Goal: Task Accomplishment & Management: Manage account settings

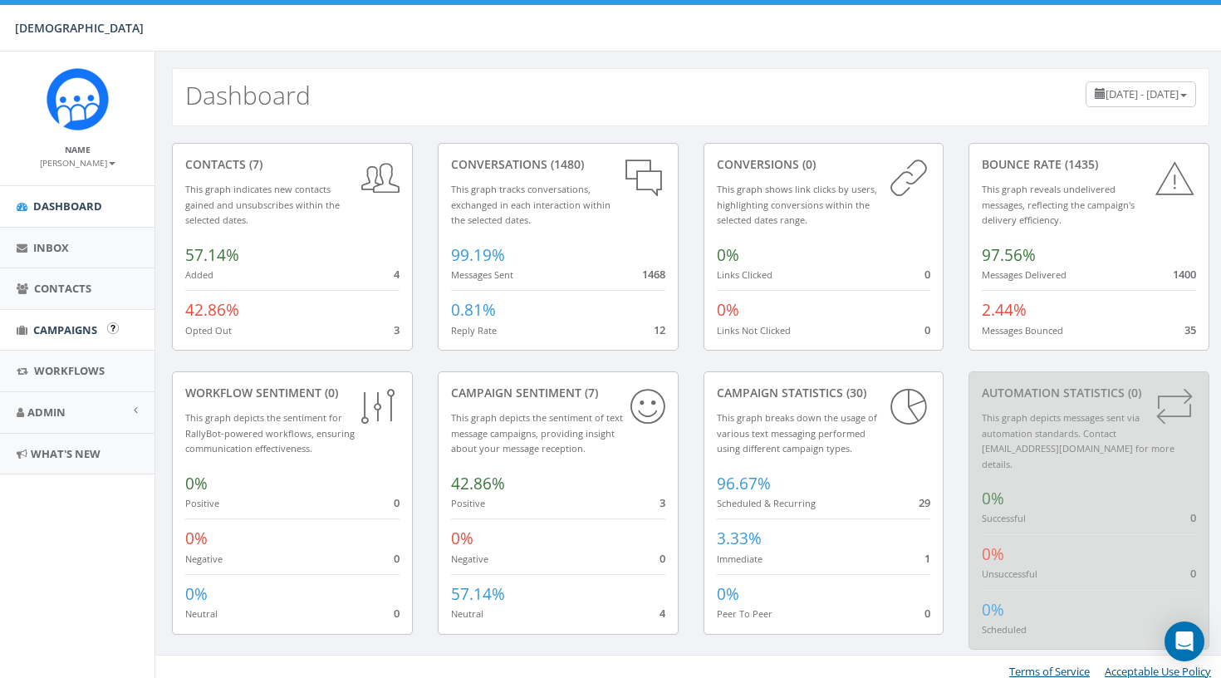
click at [63, 340] on link "Campaigns" at bounding box center [77, 330] width 154 height 41
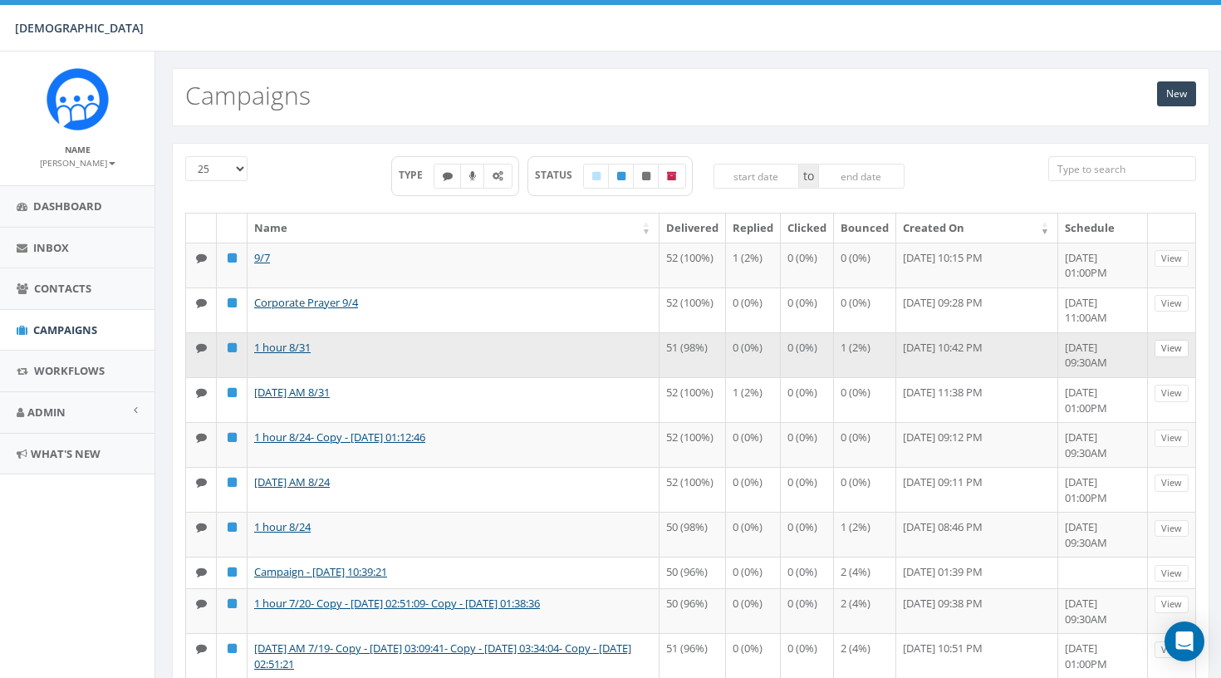
click at [1175, 357] on link "View" at bounding box center [1171, 348] width 34 height 17
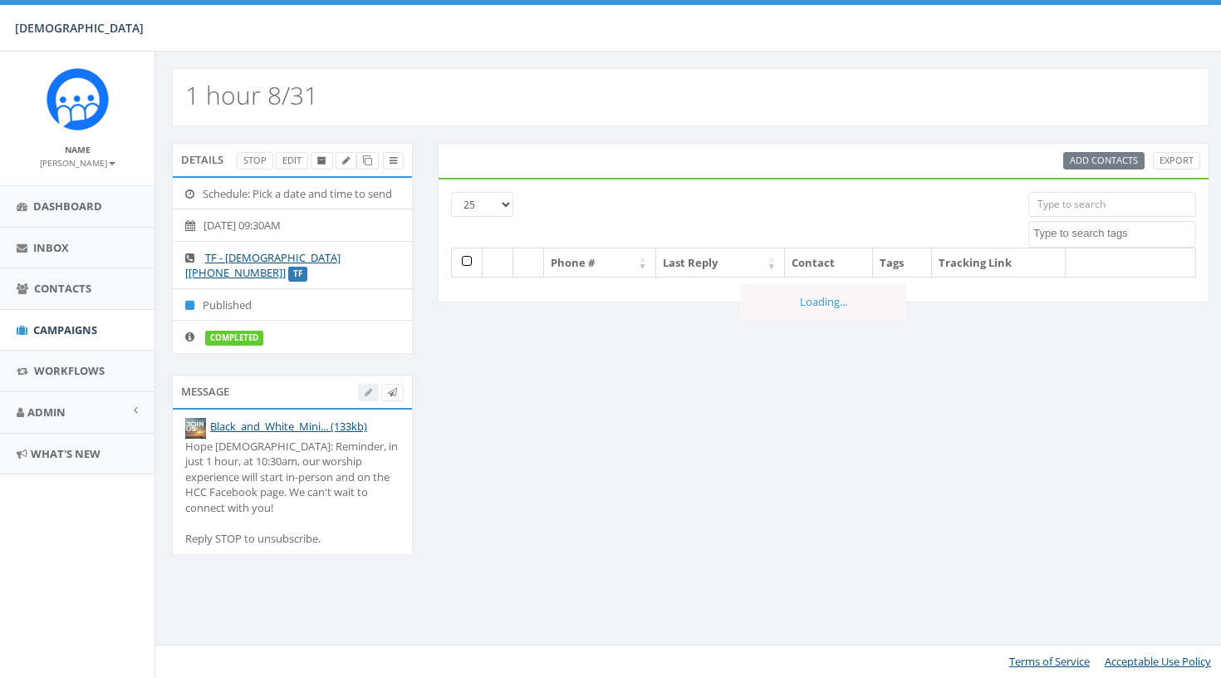
select select
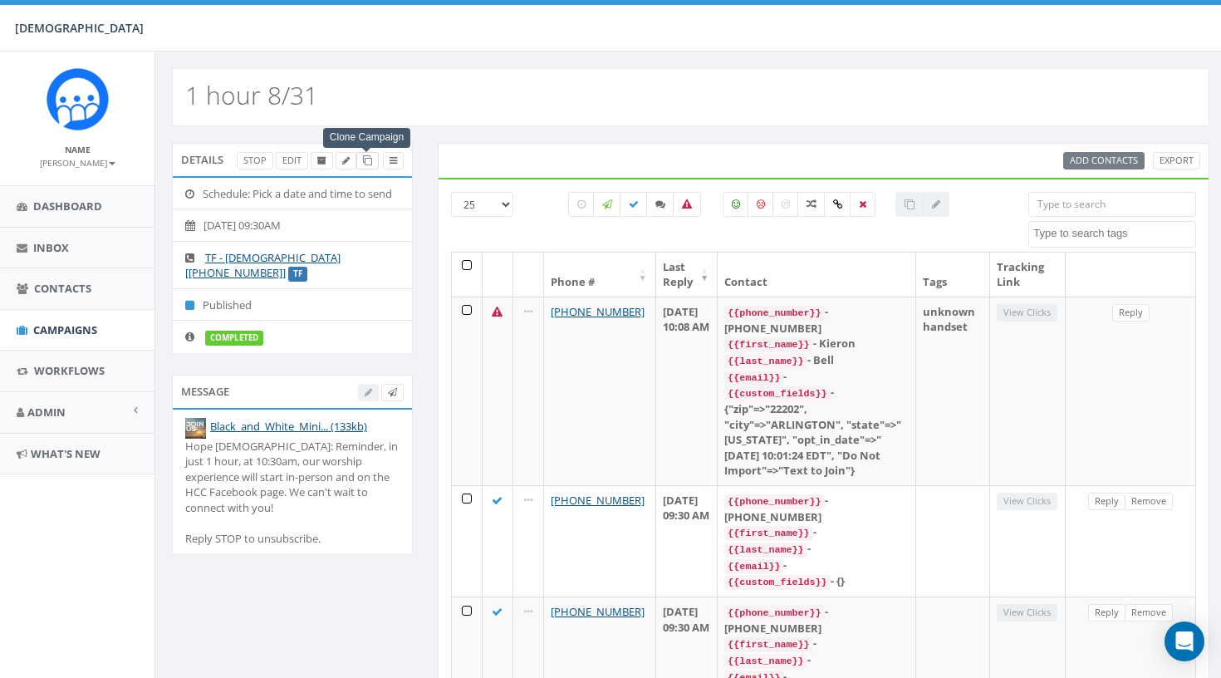
click at [366, 164] on icon at bounding box center [367, 160] width 9 height 9
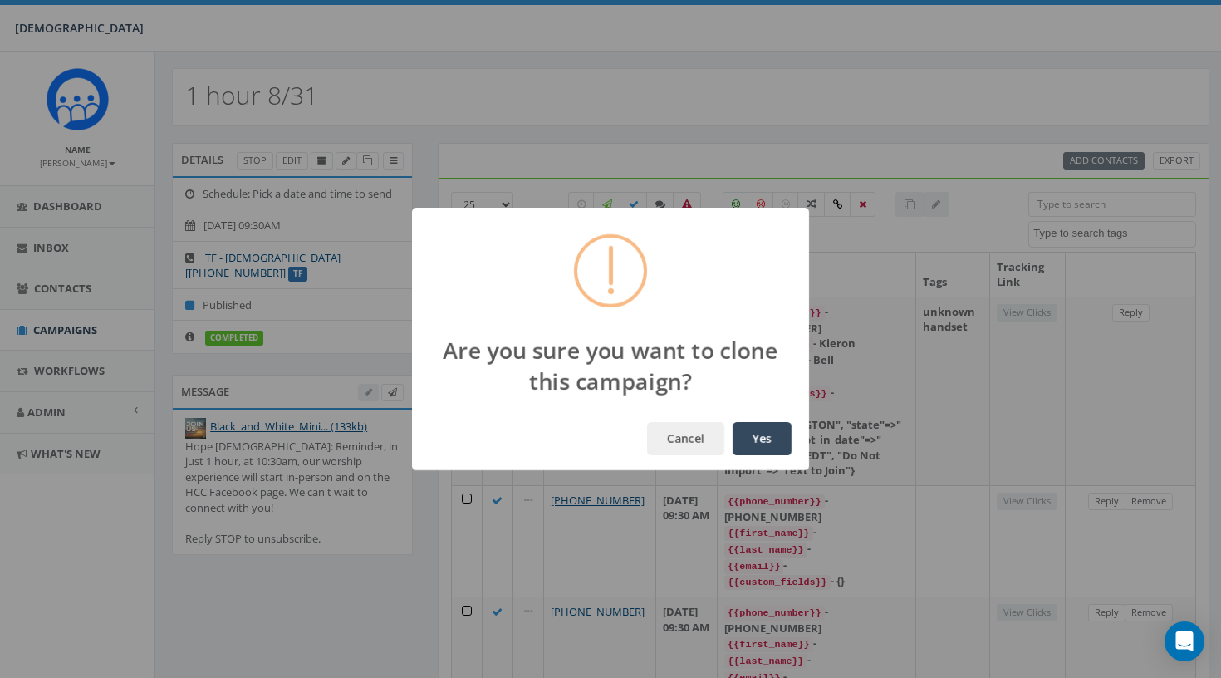
click at [766, 450] on button "Yes" at bounding box center [761, 438] width 59 height 33
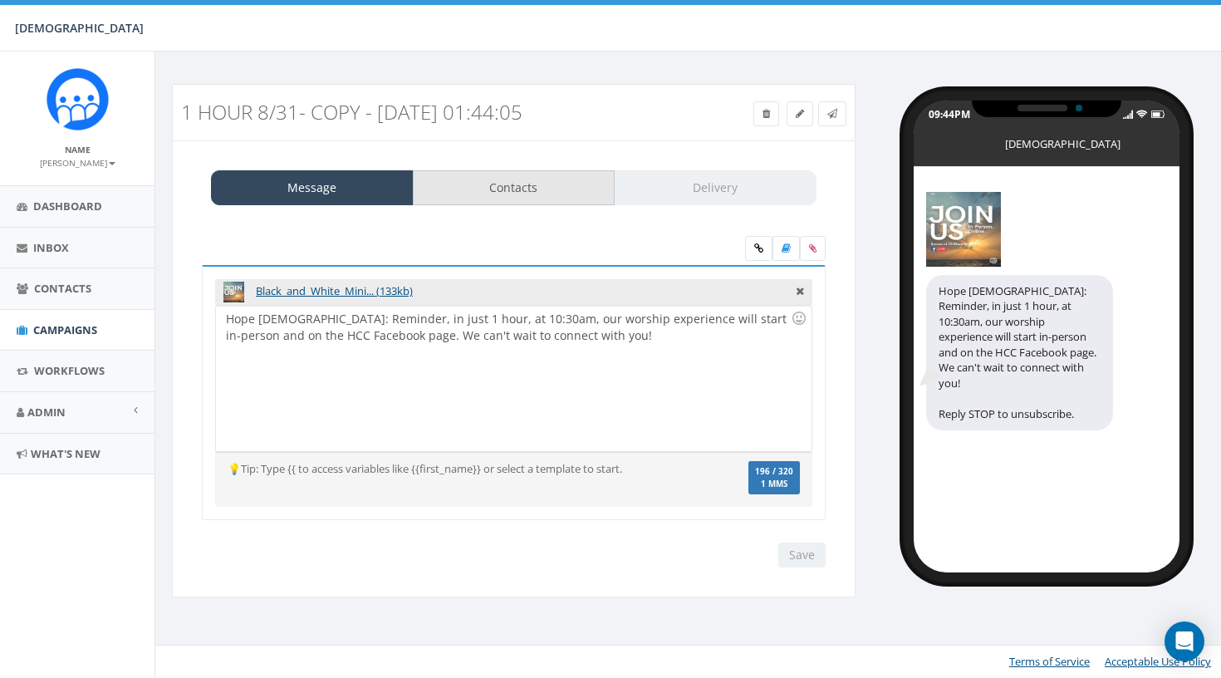
click at [566, 189] on link "Contacts" at bounding box center [514, 187] width 203 height 35
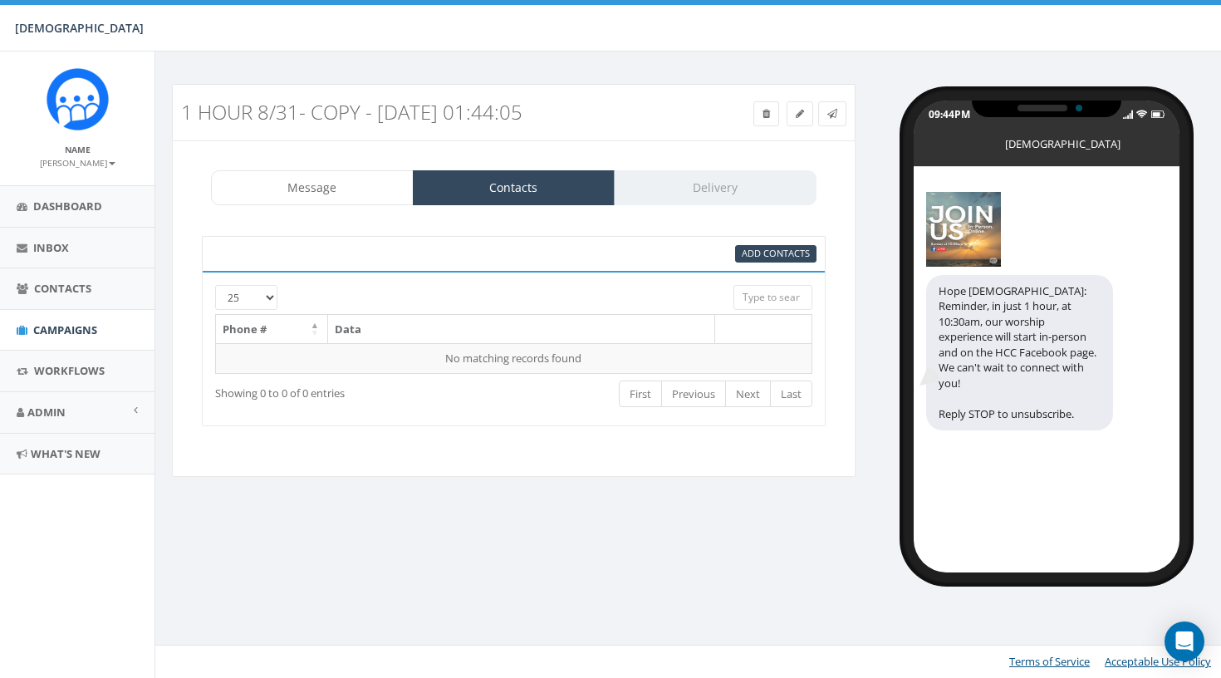
click at [761, 243] on div "Add Contacts" at bounding box center [514, 253] width 624 height 35
click at [761, 247] on span "Add Contacts" at bounding box center [776, 253] width 68 height 12
select select
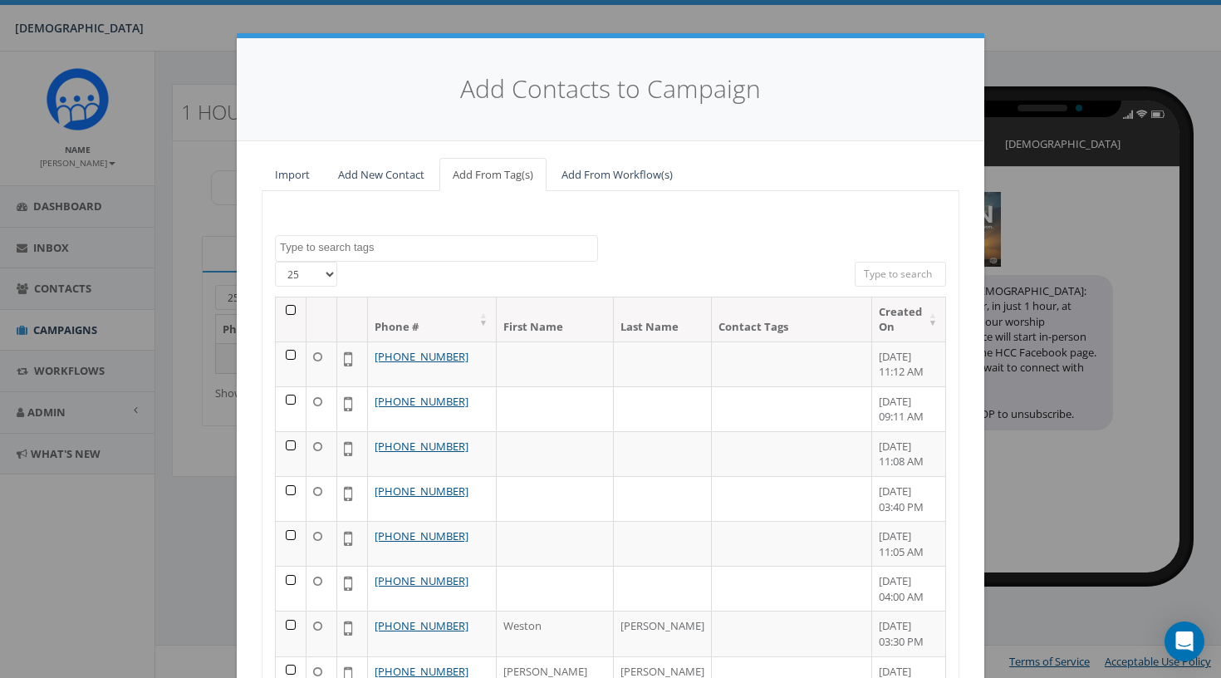
click at [289, 302] on th at bounding box center [291, 319] width 31 height 44
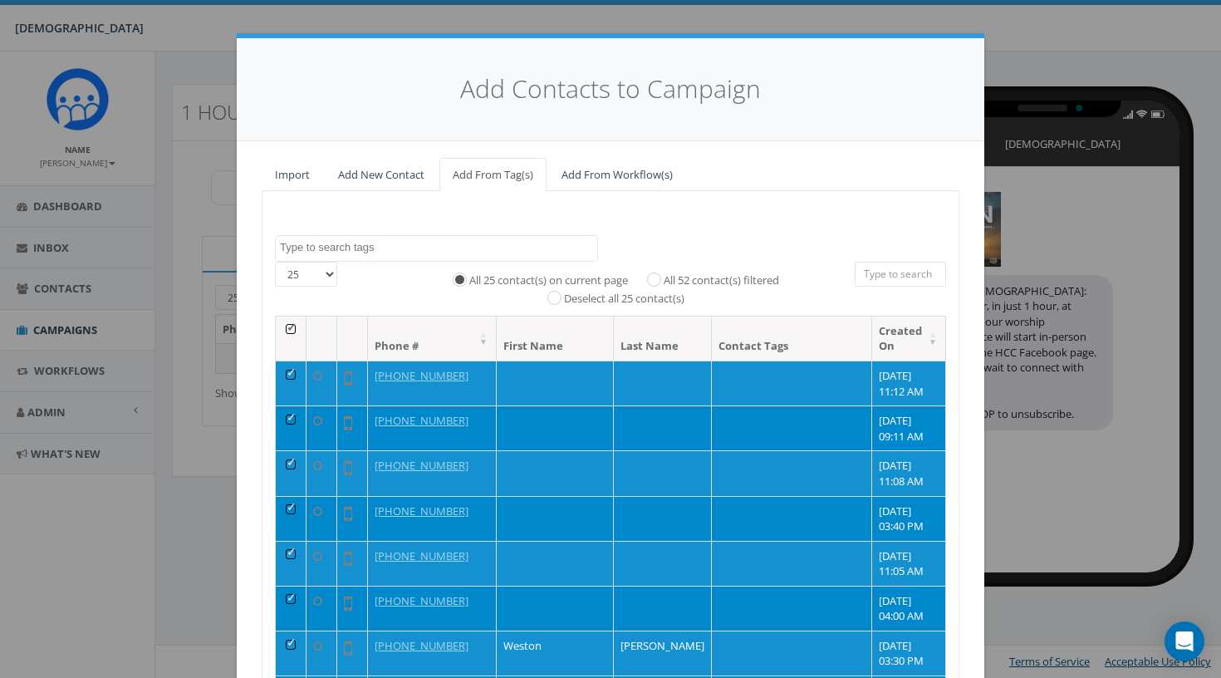
click at [682, 272] on label "All 52 contact(s) filtered" at bounding box center [721, 280] width 115 height 17
click at [664, 273] on input "All 52 contact(s) filtered" at bounding box center [658, 278] width 11 height 11
radio input "true"
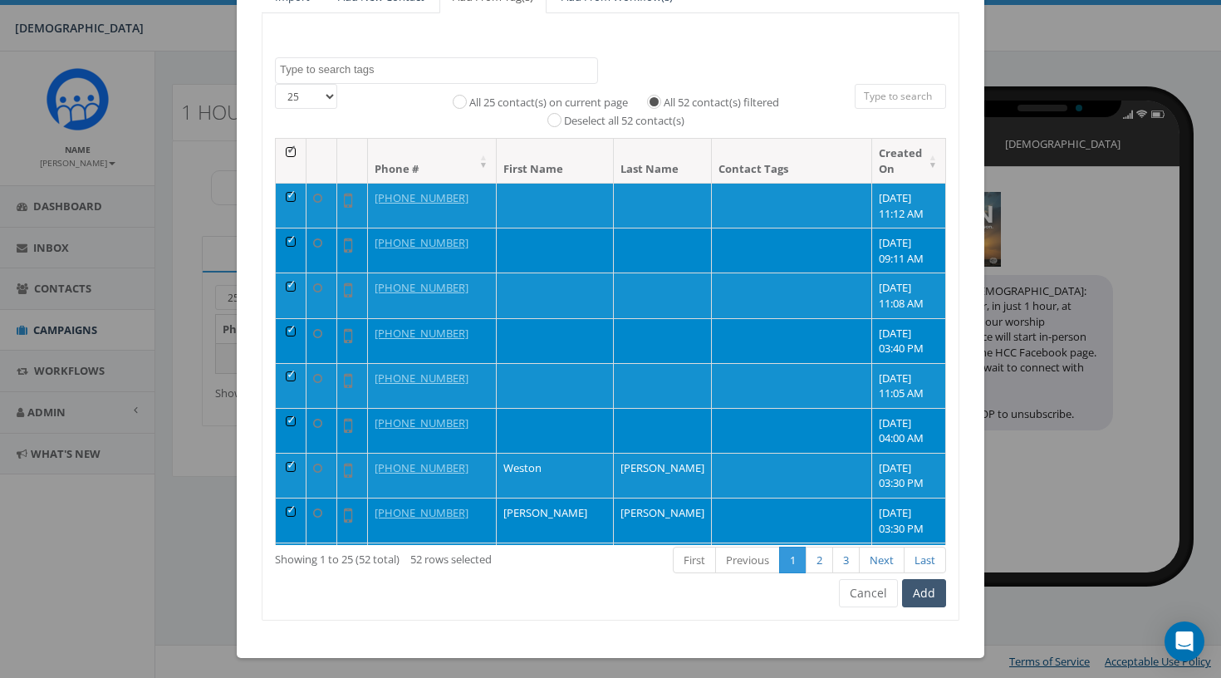
scroll to position [177, 0]
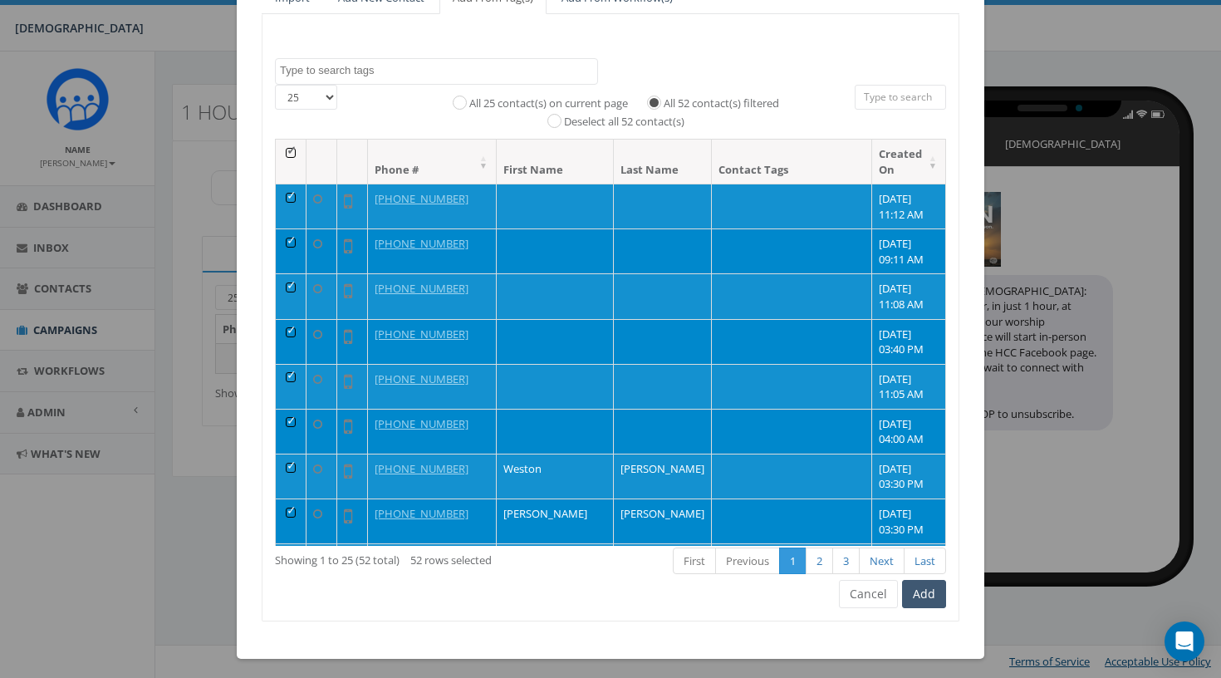
click at [920, 590] on button "Add" at bounding box center [924, 594] width 44 height 28
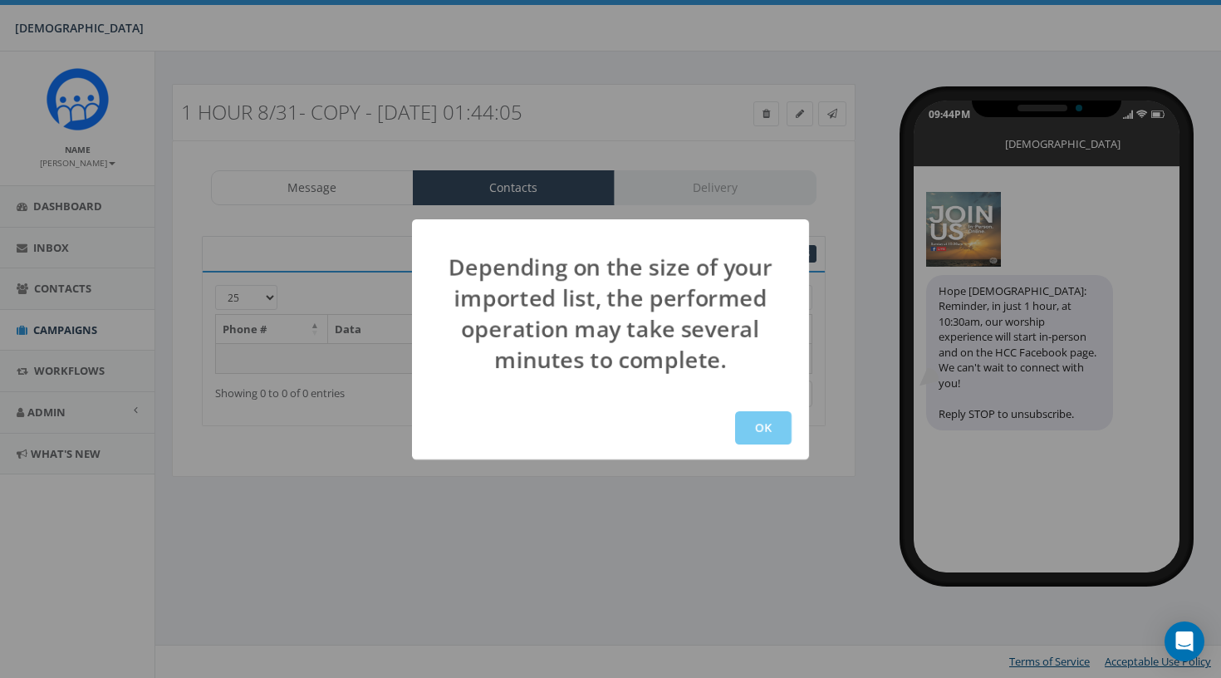
click at [751, 420] on button "OK" at bounding box center [763, 427] width 56 height 33
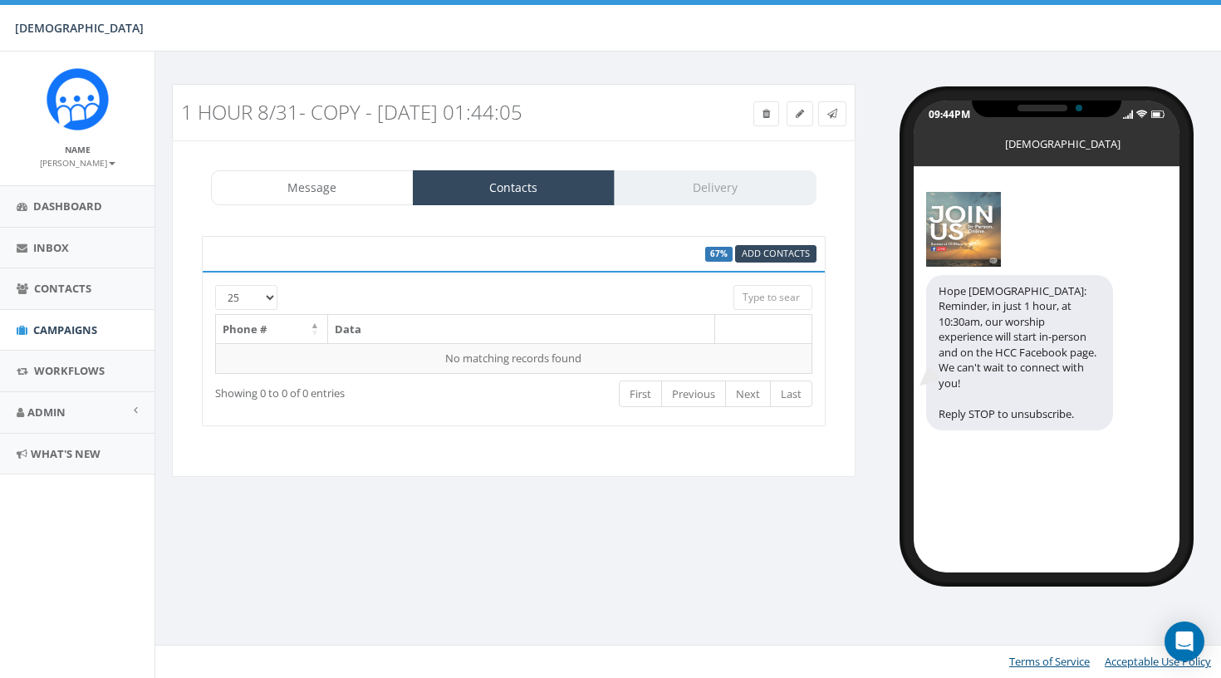
click at [747, 184] on div "Message Contacts Delivery" at bounding box center [513, 187] width 605 height 35
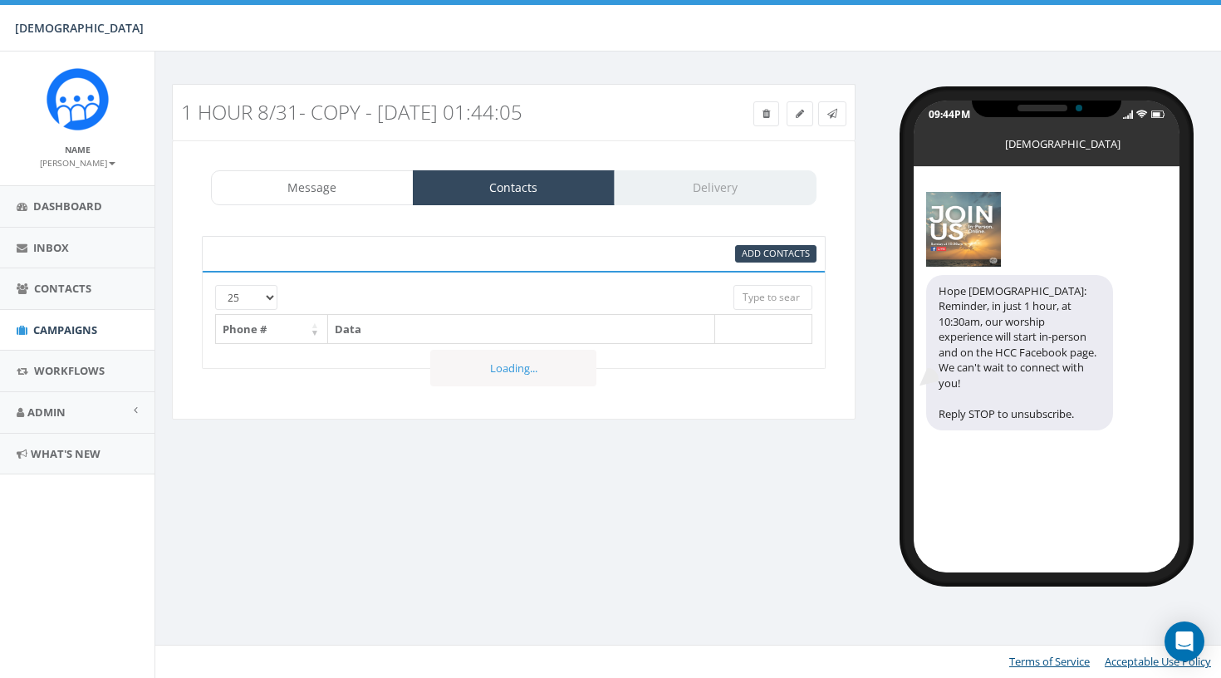
select select
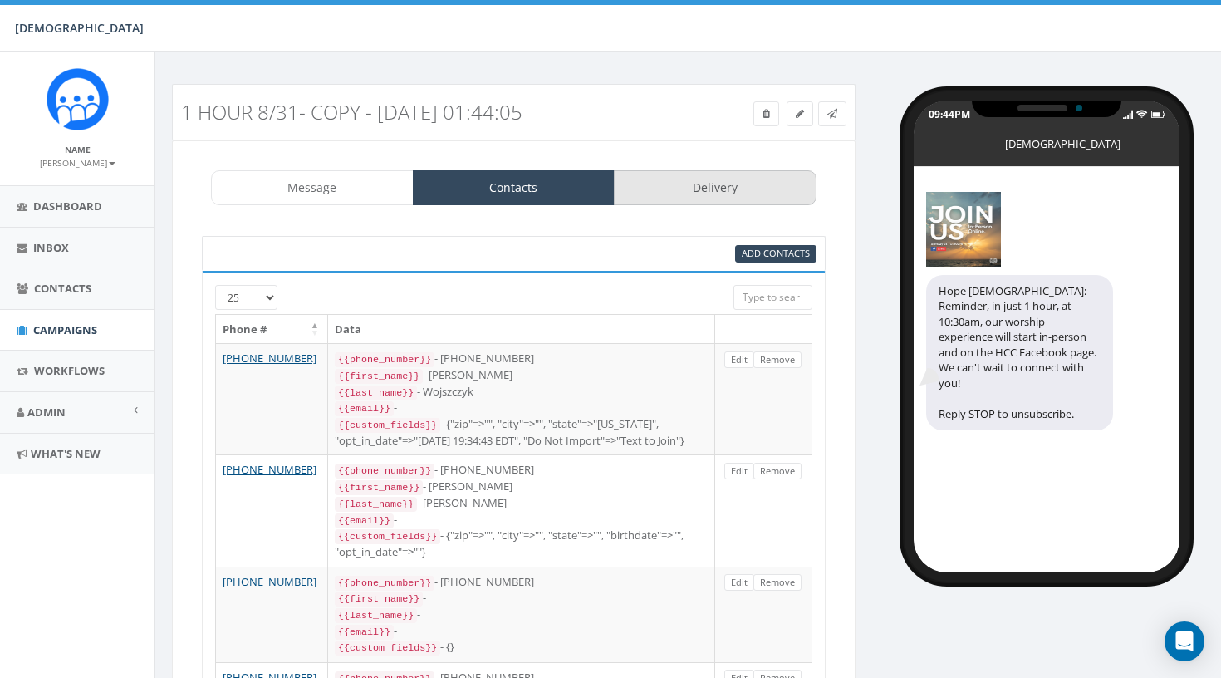
click at [760, 190] on link "Delivery" at bounding box center [715, 187] width 203 height 35
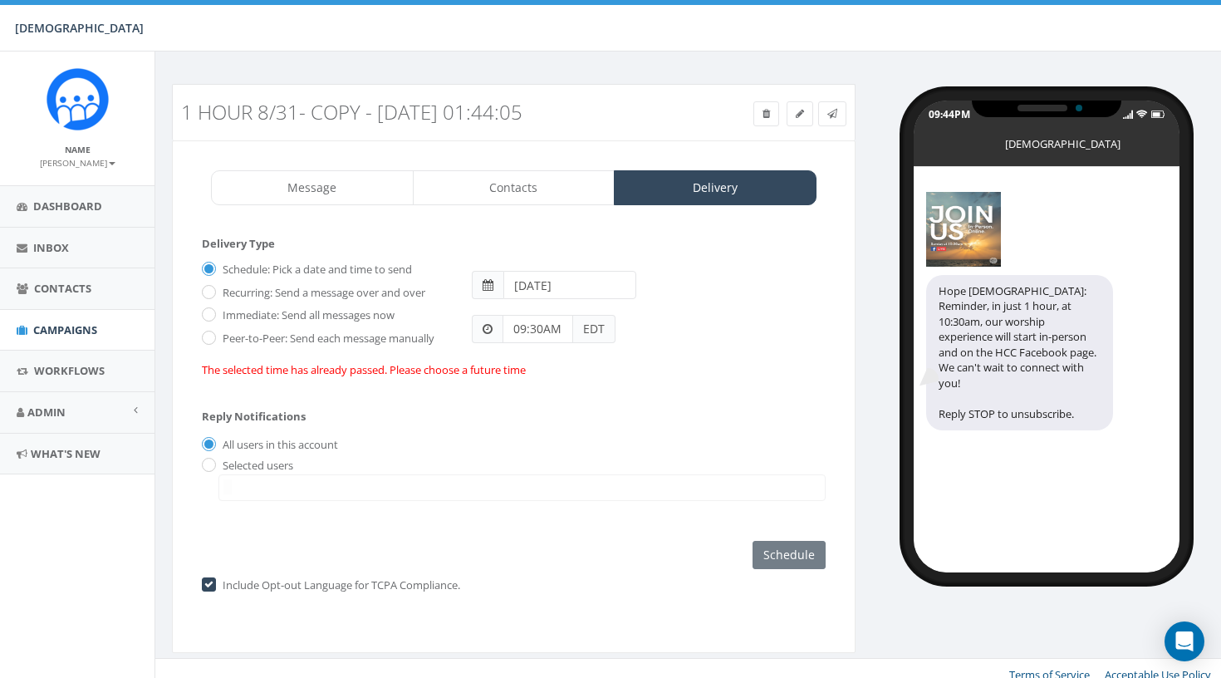
click at [492, 282] on span at bounding box center [488, 285] width 11 height 12
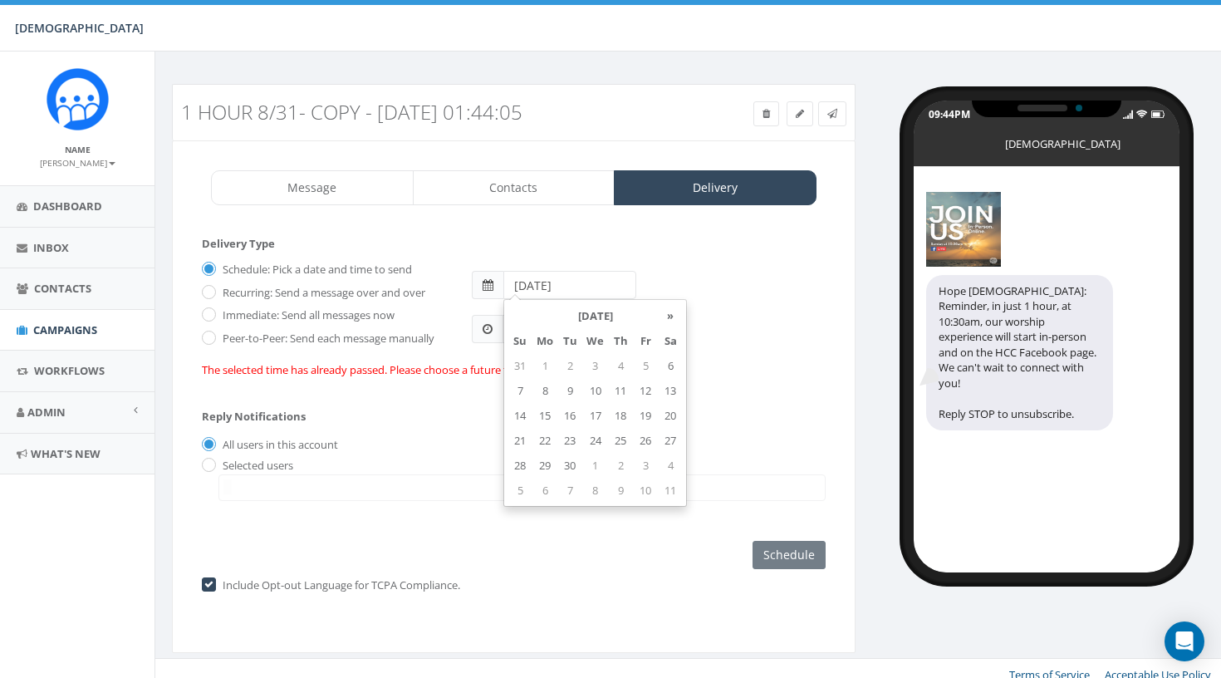
click at [574, 274] on input "2025-08-31" at bounding box center [569, 285] width 133 height 28
click at [515, 394] on td "7" at bounding box center [519, 390] width 25 height 25
type input "2025-09-07"
click at [484, 409] on div "Reply Notifications All users in this account Selected users info@hopecovenant.…" at bounding box center [514, 451] width 624 height 116
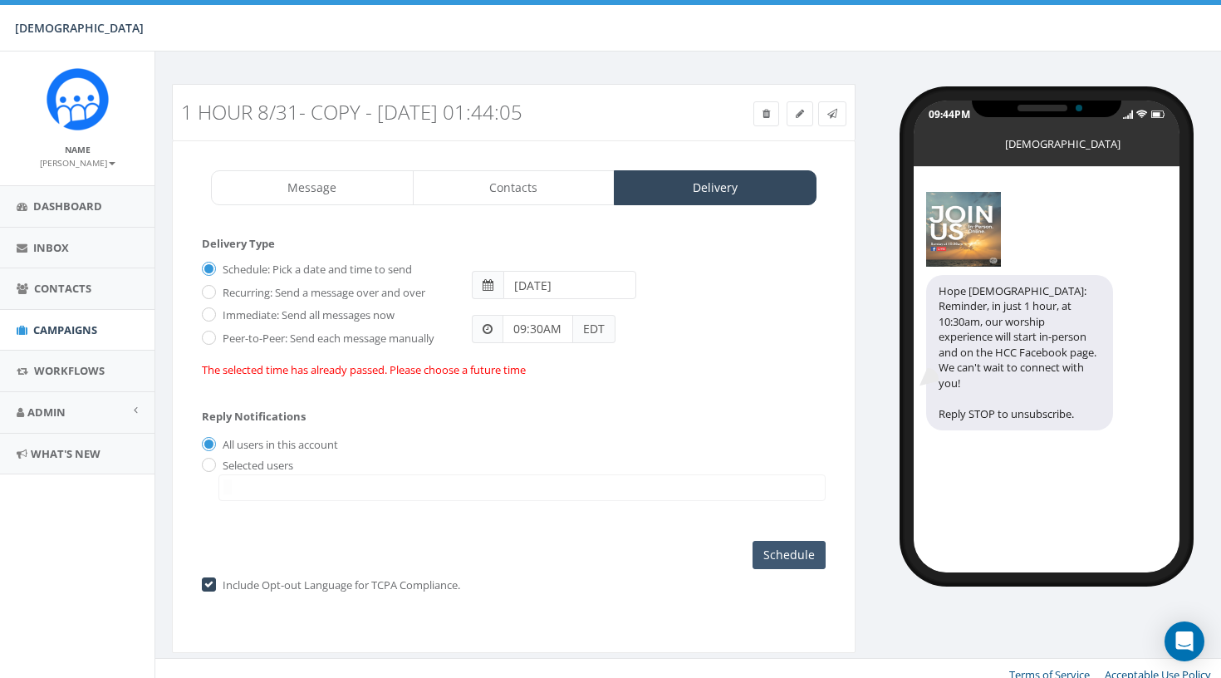
click at [779, 552] on input "Schedule" at bounding box center [788, 555] width 73 height 28
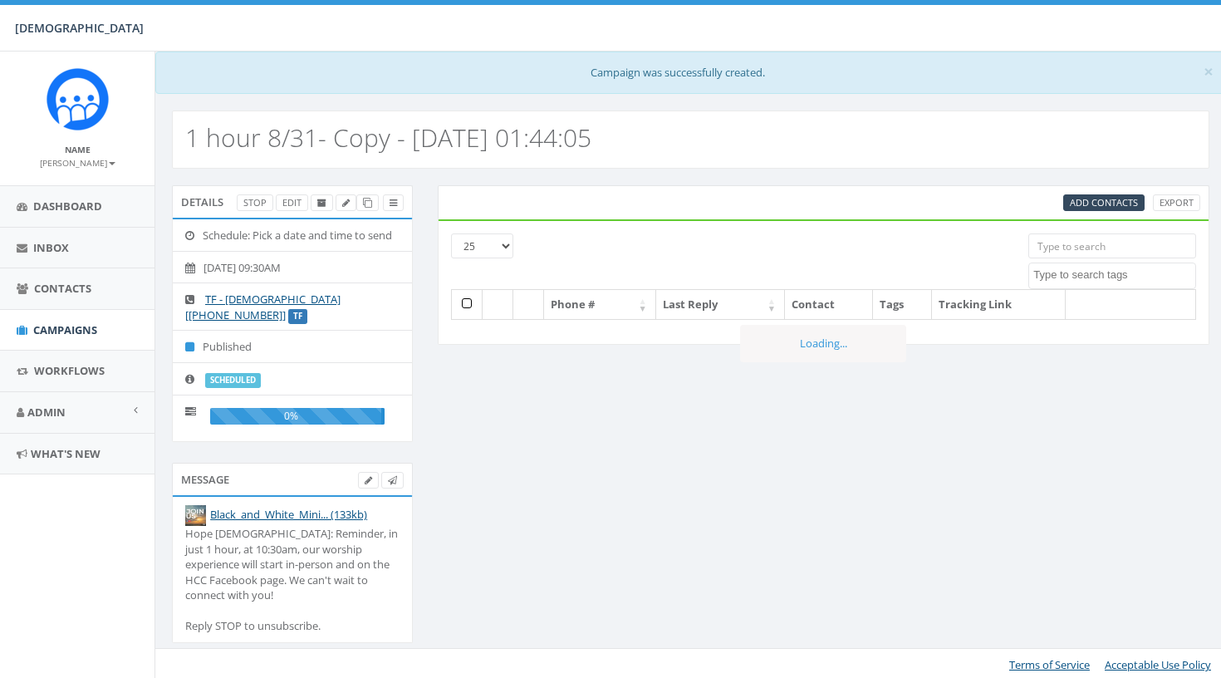
select select
